Goal: Browse casually

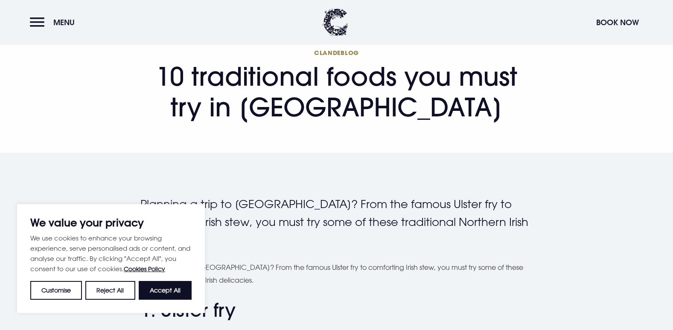
click at [157, 287] on button "Accept All" at bounding box center [165, 290] width 53 height 19
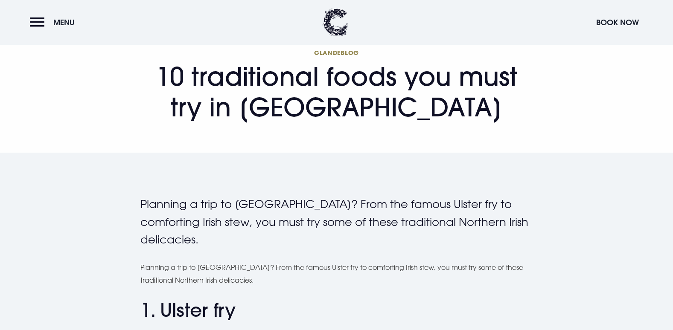
checkbox input "true"
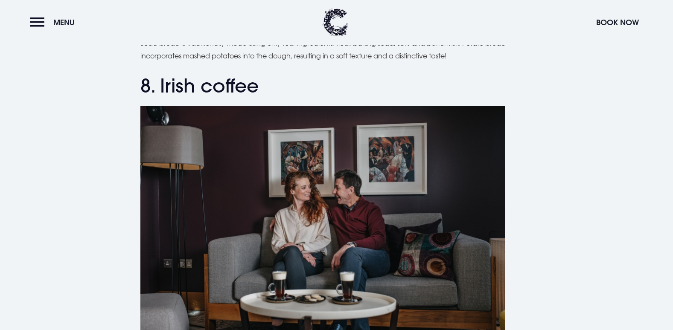
scroll to position [1355, 0]
